Goal: Information Seeking & Learning: Check status

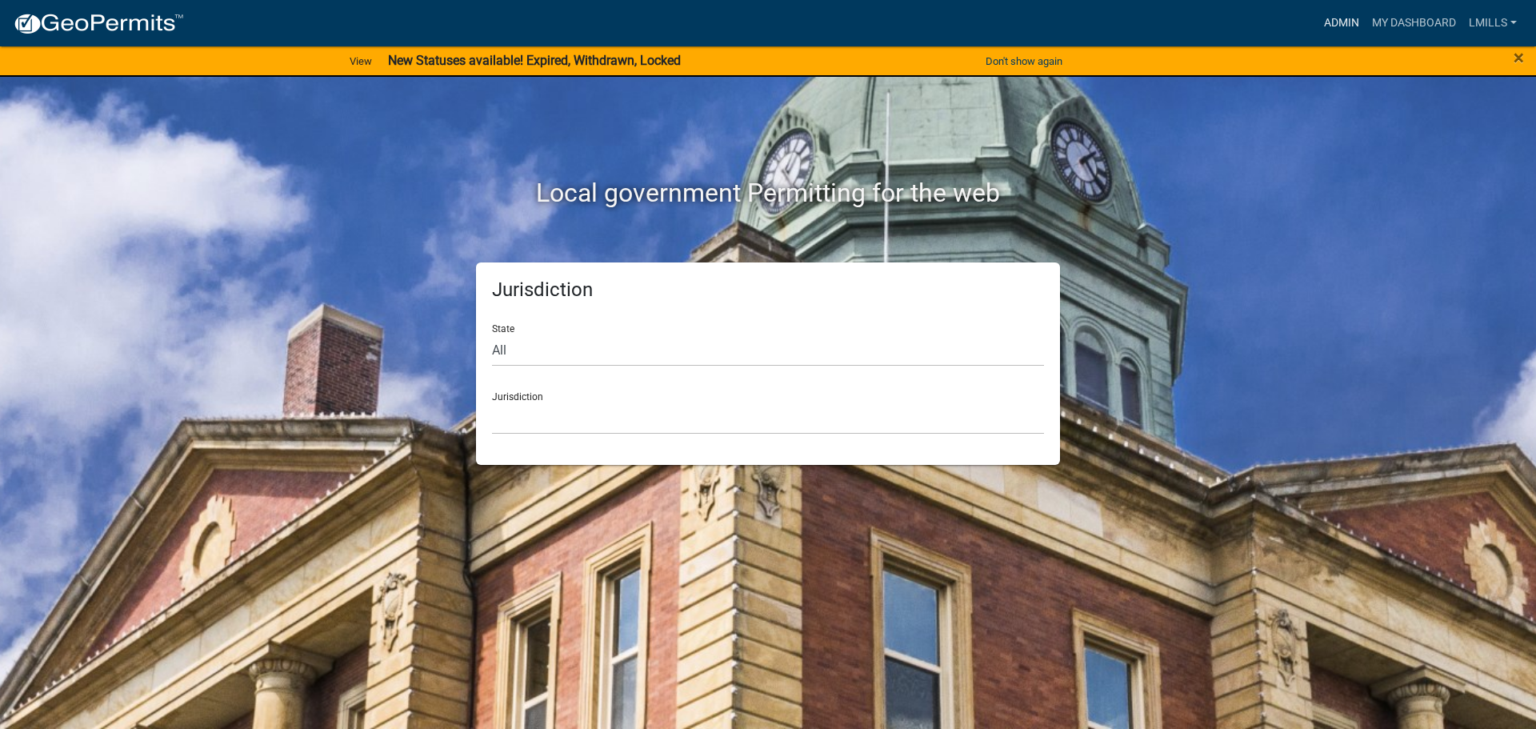
click at [1326, 25] on link "Admin" at bounding box center [1341, 23] width 48 height 30
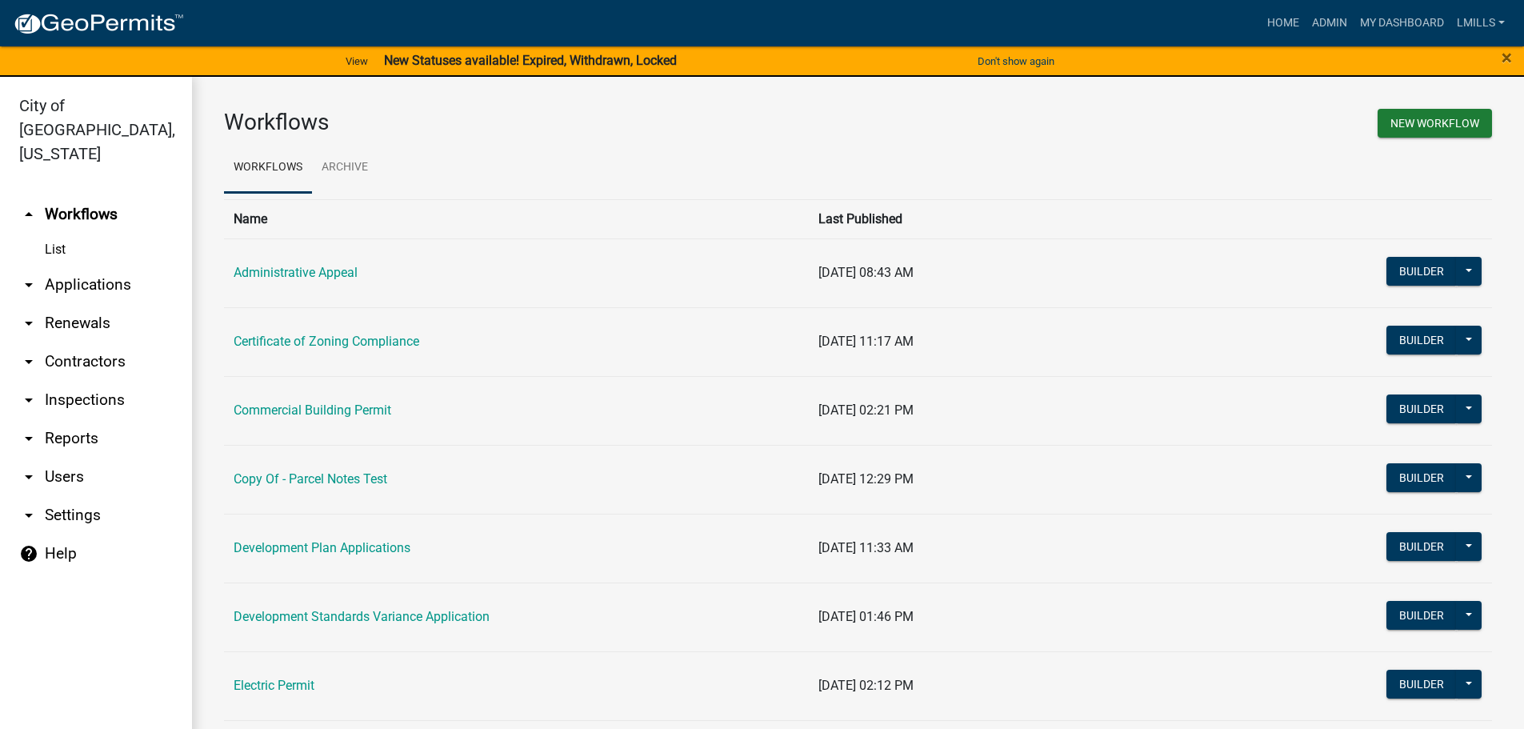
click at [57, 419] on link "arrow_drop_down Reports" at bounding box center [96, 438] width 192 height 38
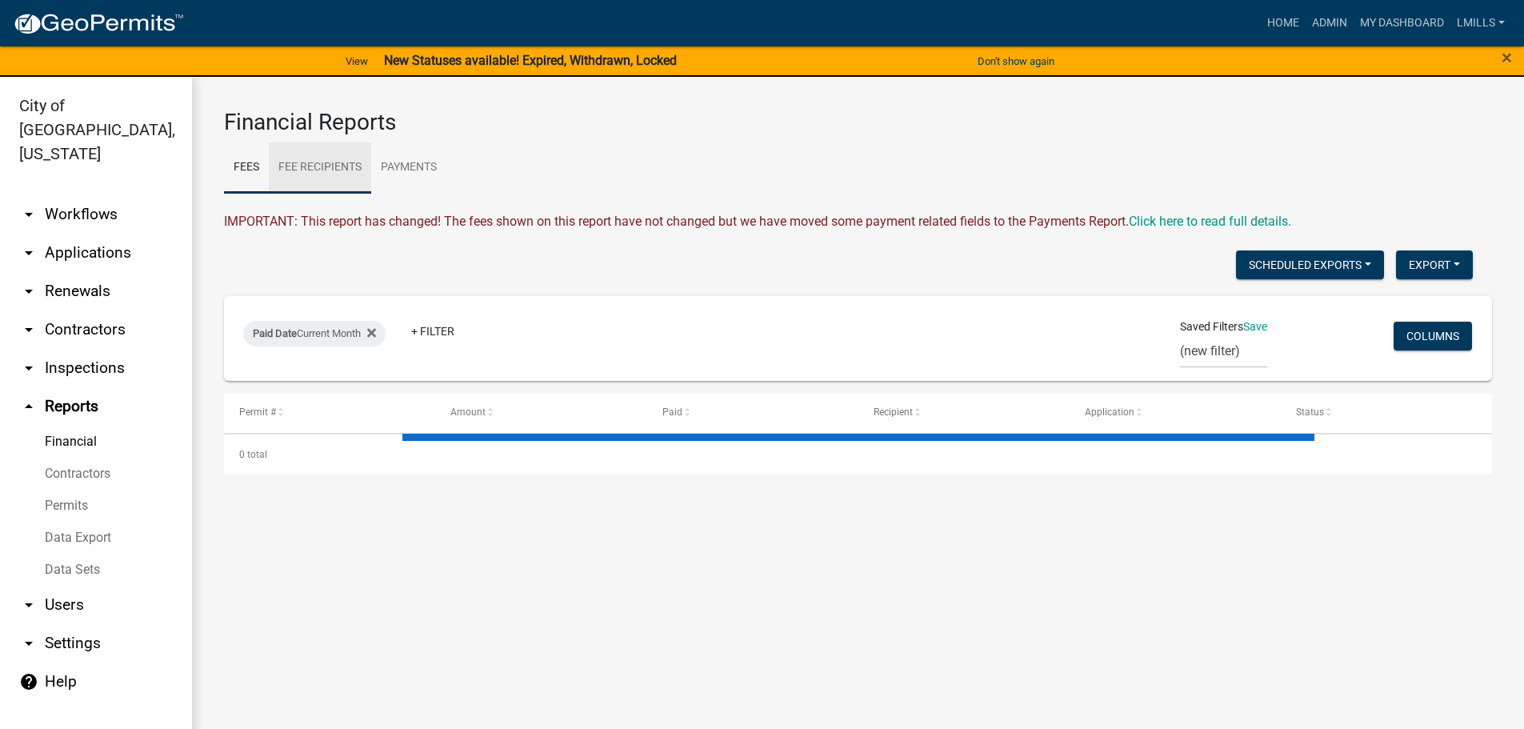
click at [339, 173] on link "Fee Recipients" at bounding box center [320, 167] width 102 height 51
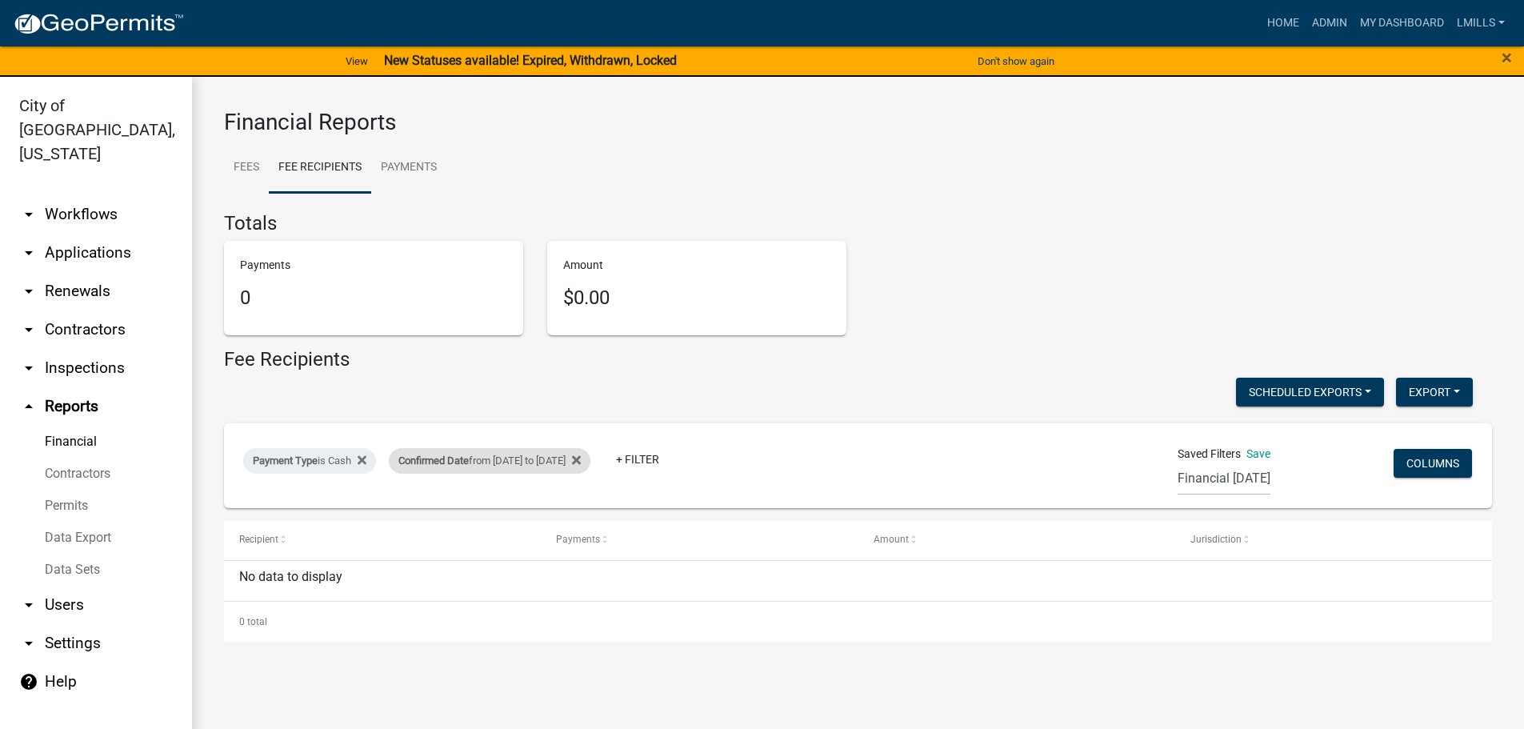
click at [498, 461] on div "Confirmed Date from [DATE] to [DATE]" at bounding box center [490, 461] width 202 height 26
select select "custom"
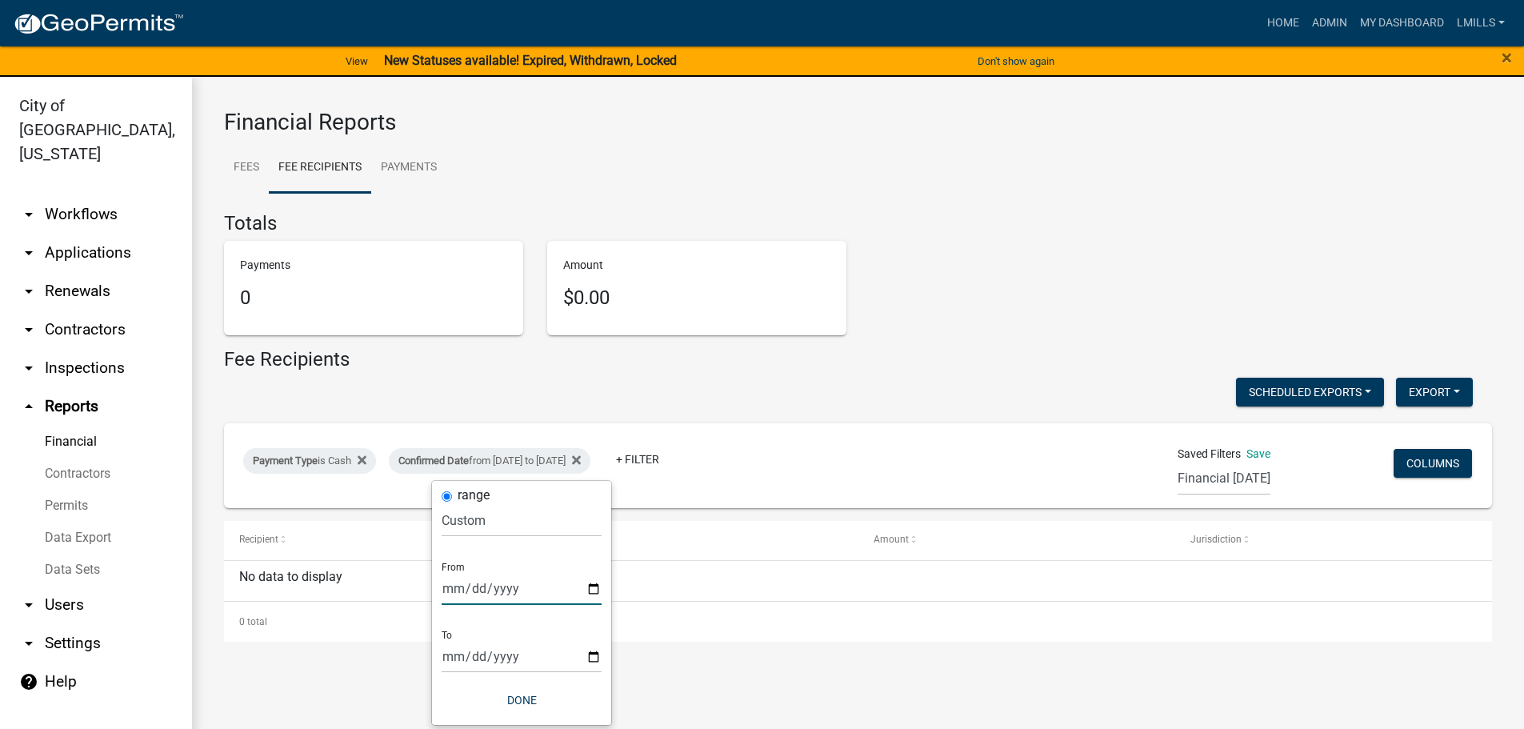
click at [593, 590] on input "[DATE]" at bounding box center [522, 588] width 160 height 33
type input "[DATE]"
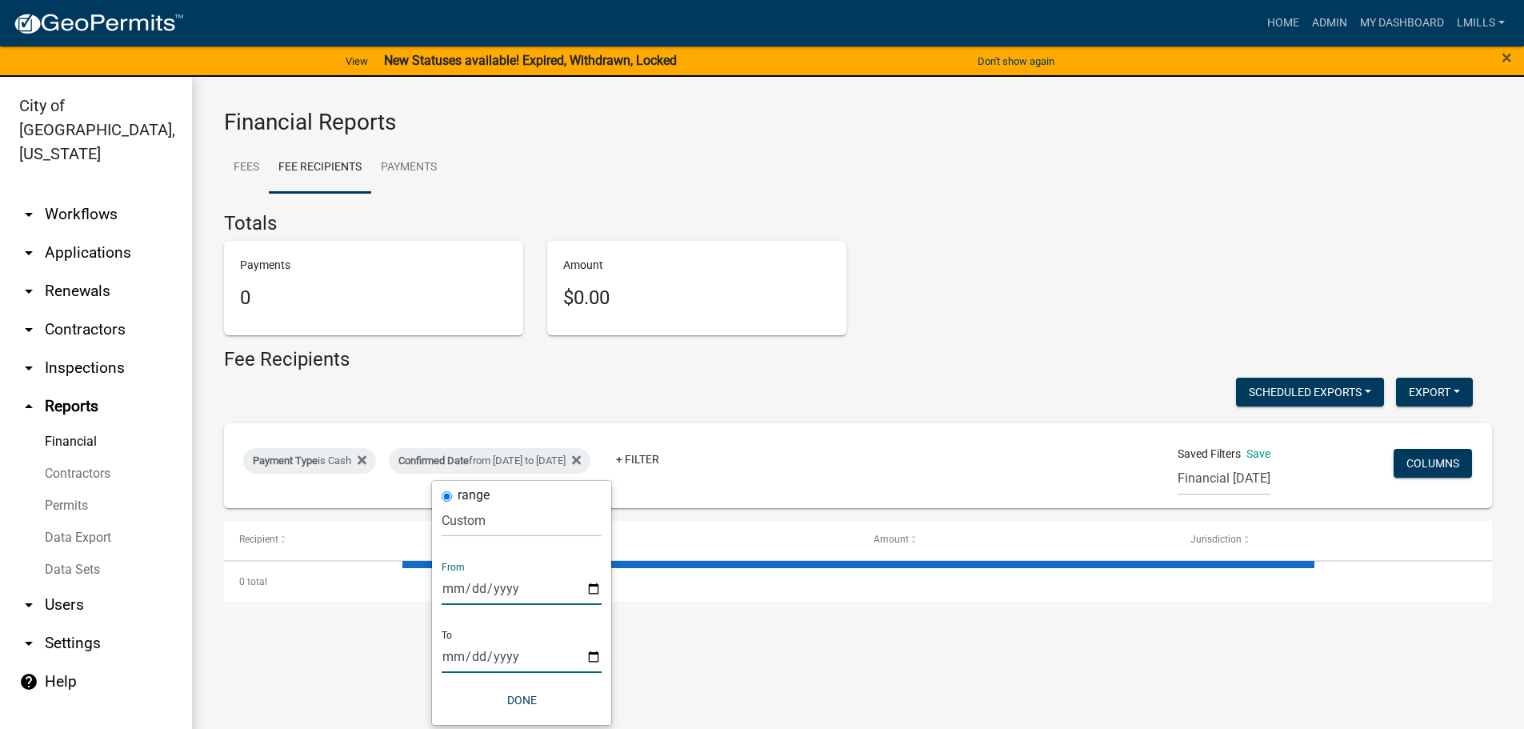
click at [589, 657] on input "[DATE]" at bounding box center [522, 656] width 160 height 33
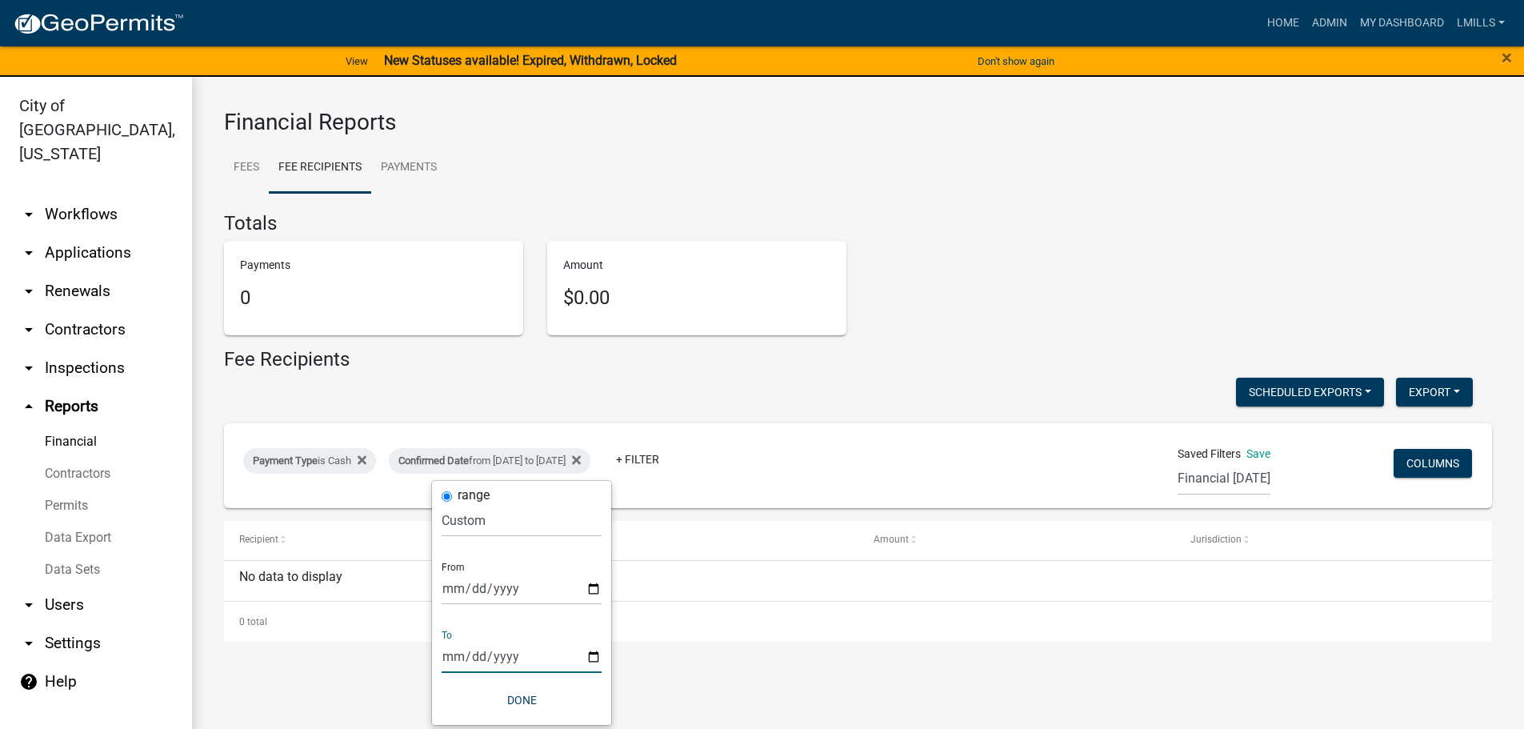
type input "[DATE]"
click at [518, 698] on button "Done" at bounding box center [522, 700] width 160 height 29
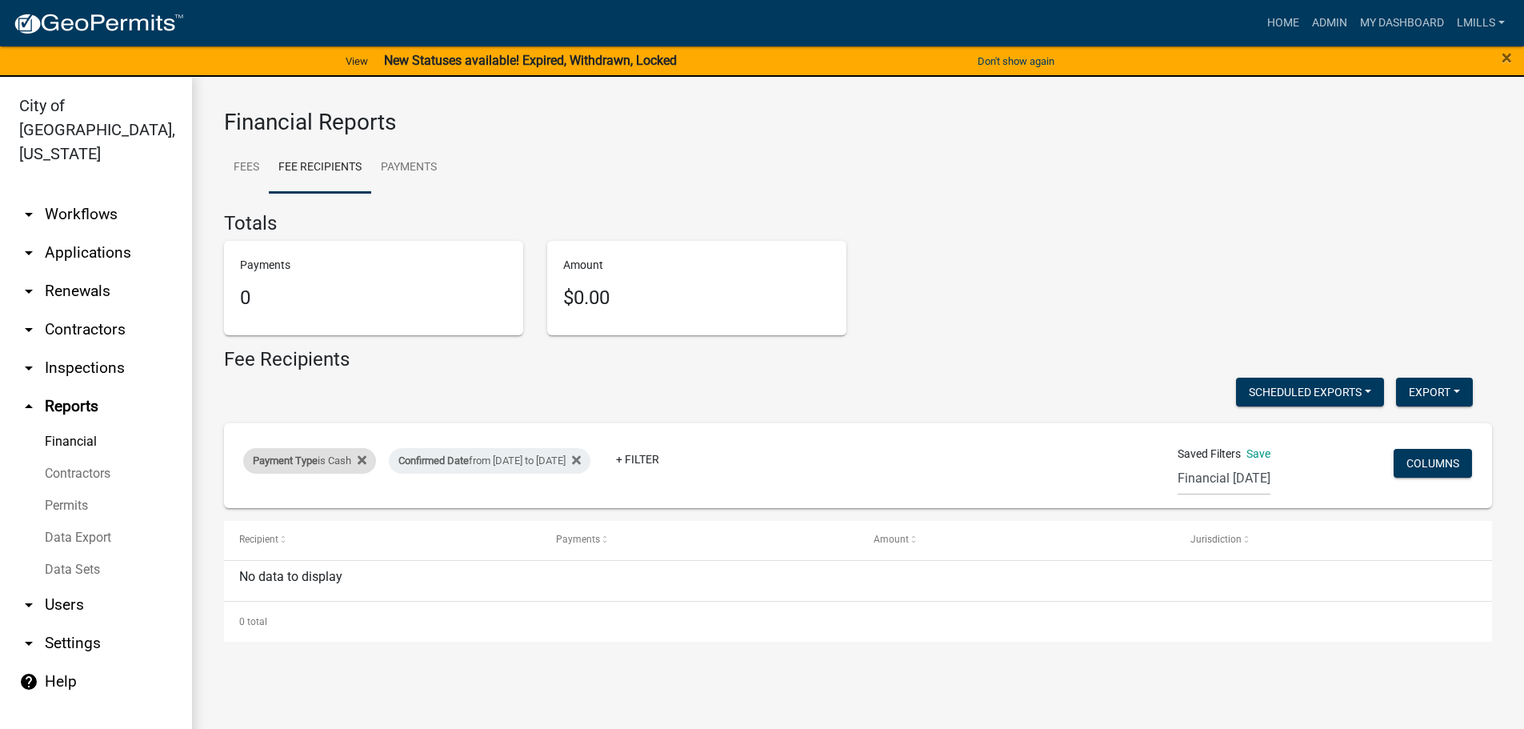
click at [302, 458] on span "Payment Type" at bounding box center [285, 460] width 65 height 12
click at [293, 521] on select "Select an option Online CreditCardPOS Check Cash" at bounding box center [311, 520] width 160 height 33
select select "Check"
click at [234, 504] on select "Select an option Online CreditCardPOS Check Cash" at bounding box center [311, 520] width 160 height 33
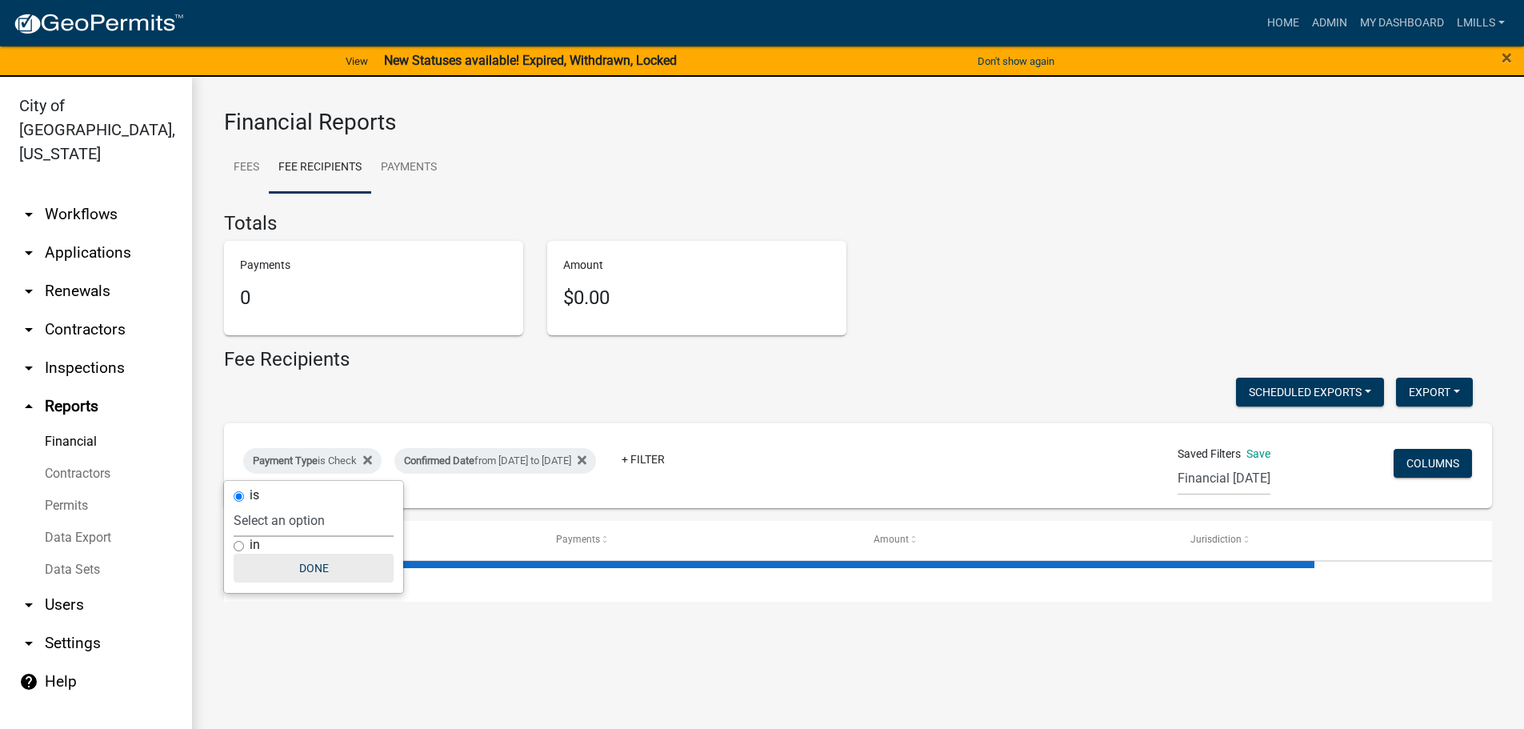
click at [316, 570] on button "Done" at bounding box center [314, 568] width 160 height 29
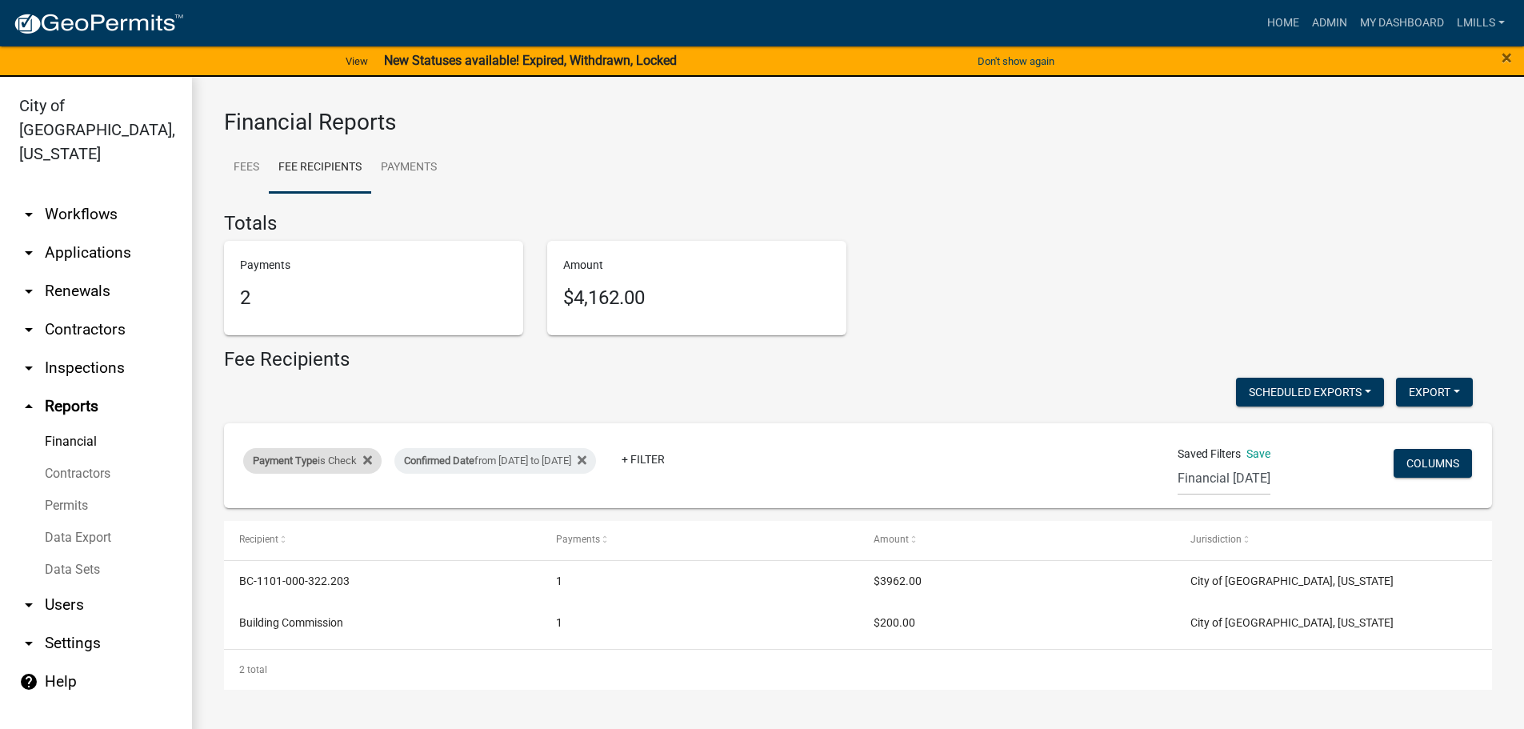
click at [328, 457] on div "Payment Type is Check" at bounding box center [312, 461] width 138 height 26
click at [326, 522] on select "Select an option Online CreditCardPOS Check Cash" at bounding box center [314, 520] width 160 height 33
select select "Online"
click at [234, 504] on select "Select an option Online CreditCardPOS Check Cash" at bounding box center [314, 520] width 160 height 33
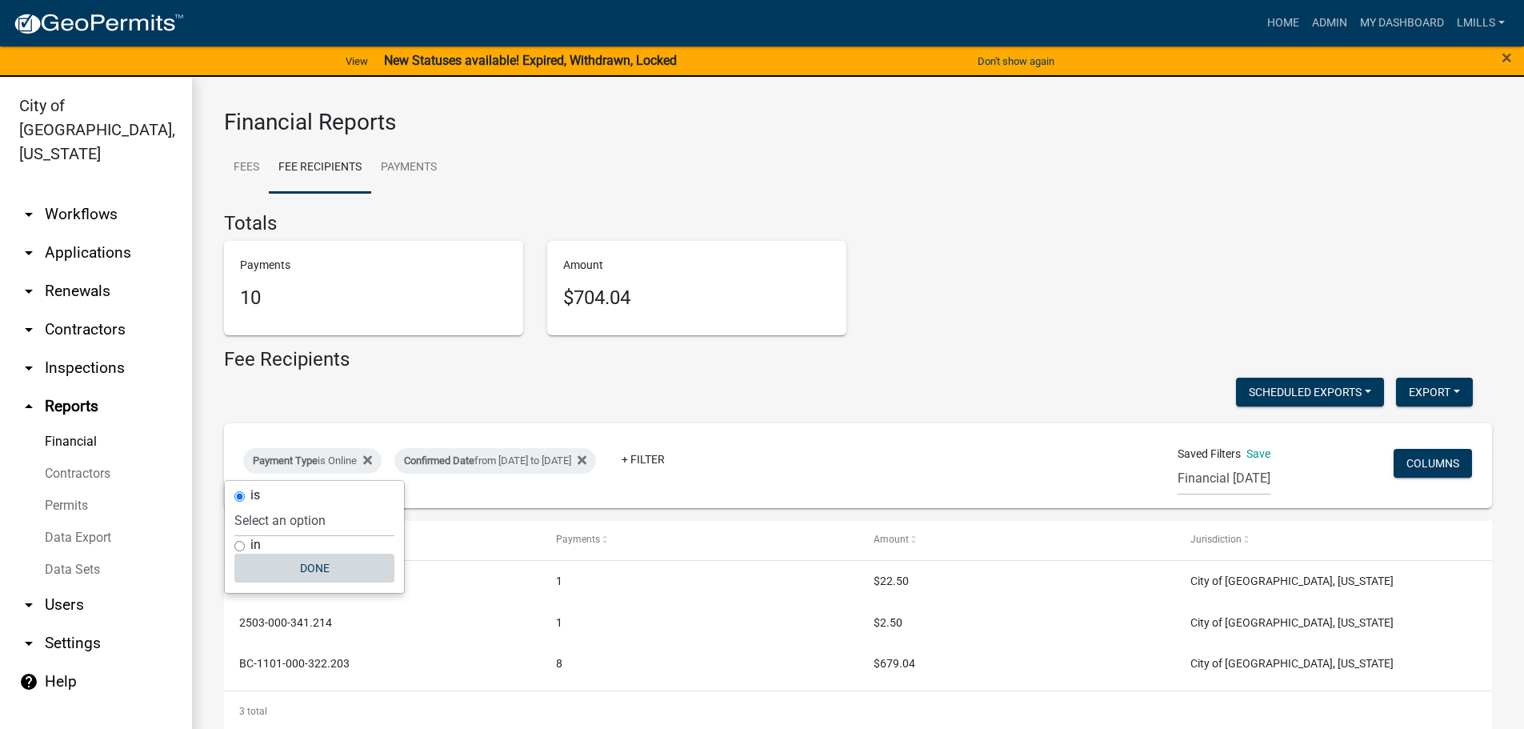
click at [311, 562] on button "Done" at bounding box center [314, 568] width 160 height 29
